Goal: Transaction & Acquisition: Purchase product/service

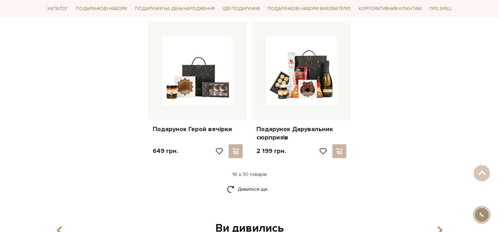
scroll to position [849, 0]
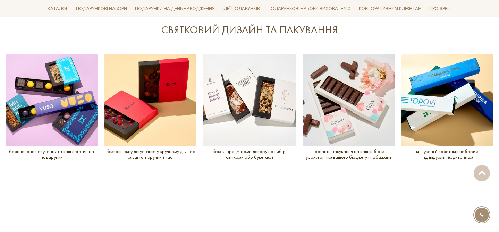
scroll to position [834, 0]
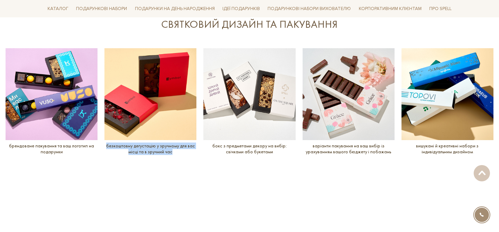
drag, startPoint x: 172, startPoint y: 153, endPoint x: 106, endPoint y: 144, distance: 67.2
click at [105, 144] on p "безкоштовну дегустацію у зручному для вас місці та в зручний час" at bounding box center [150, 149] width 92 height 12
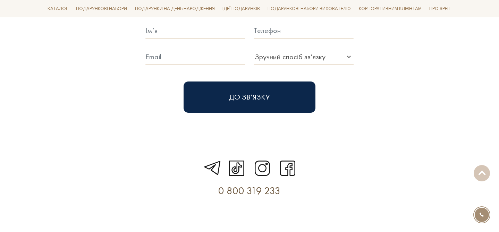
scroll to position [2023, 0]
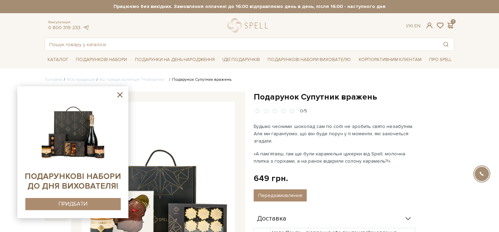
click at [120, 98] on icon at bounding box center [120, 95] width 9 height 9
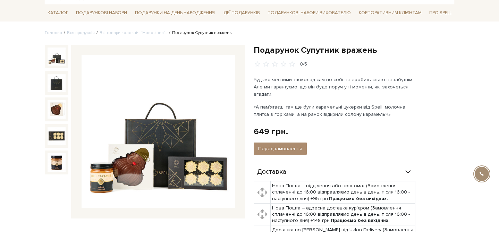
scroll to position [57, 0]
